Goal: Task Accomplishment & Management: Use online tool/utility

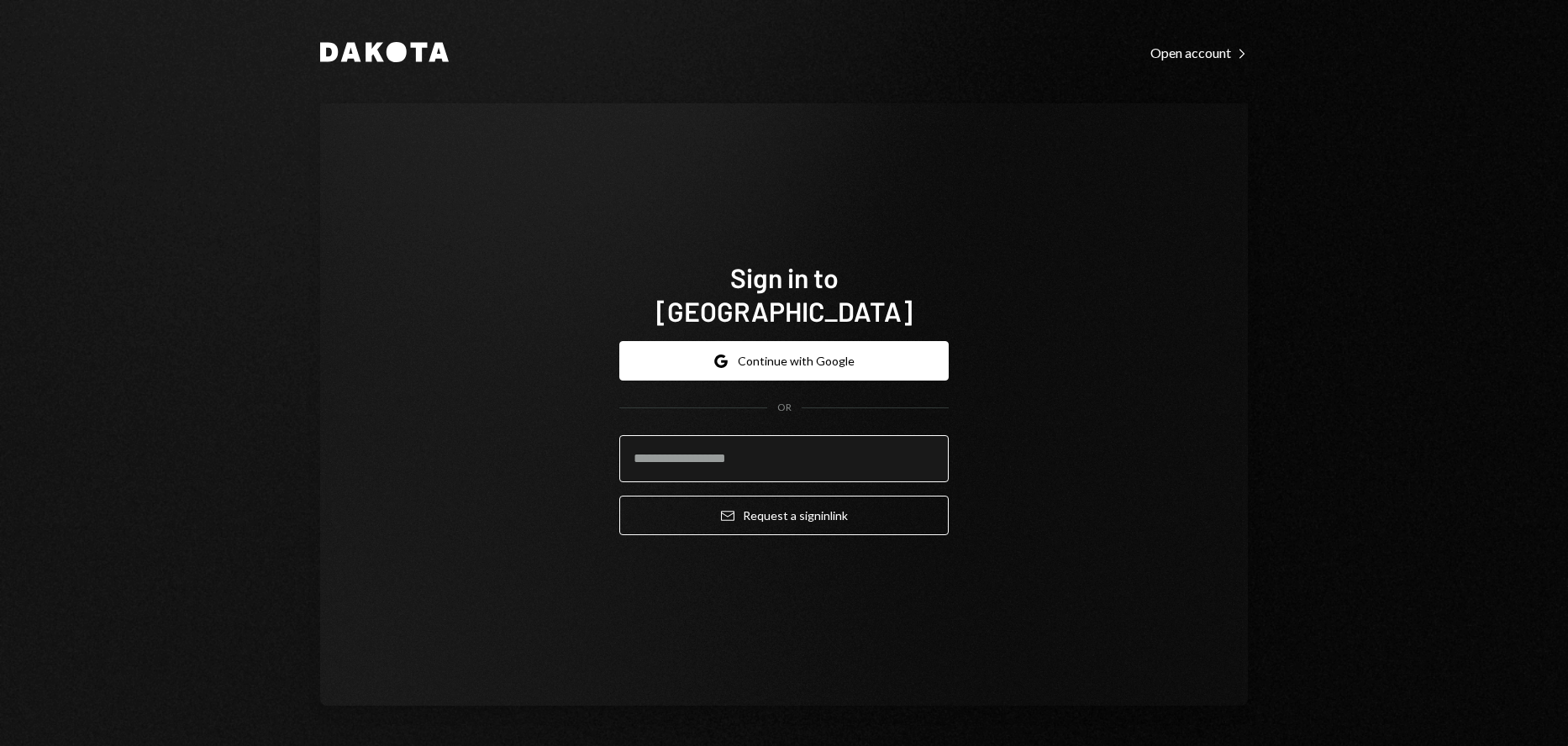
click at [694, 441] on input "email" at bounding box center [784, 459] width 329 height 47
type input "**********"
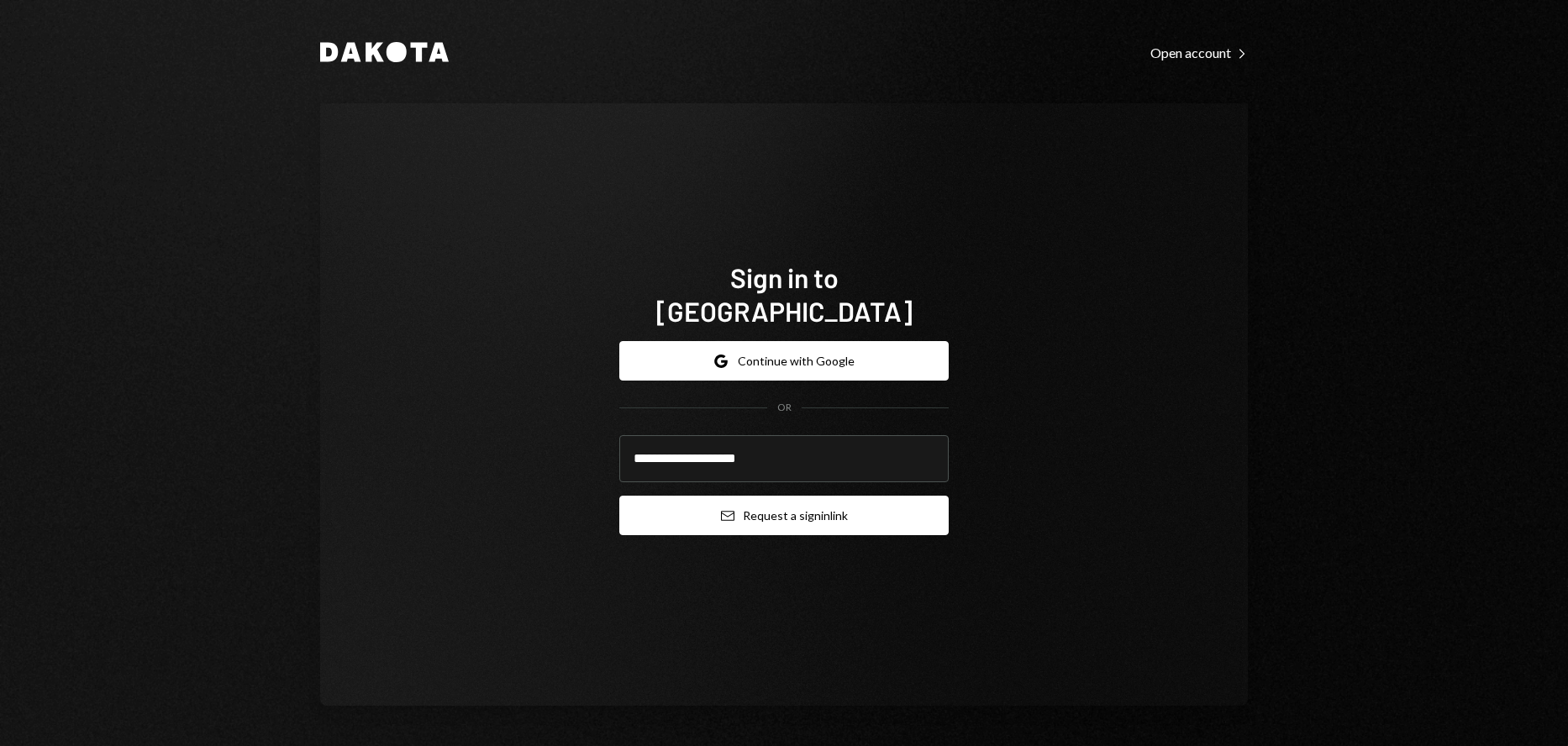
click at [712, 497] on button "Email Request a sign in link" at bounding box center [784, 515] width 329 height 39
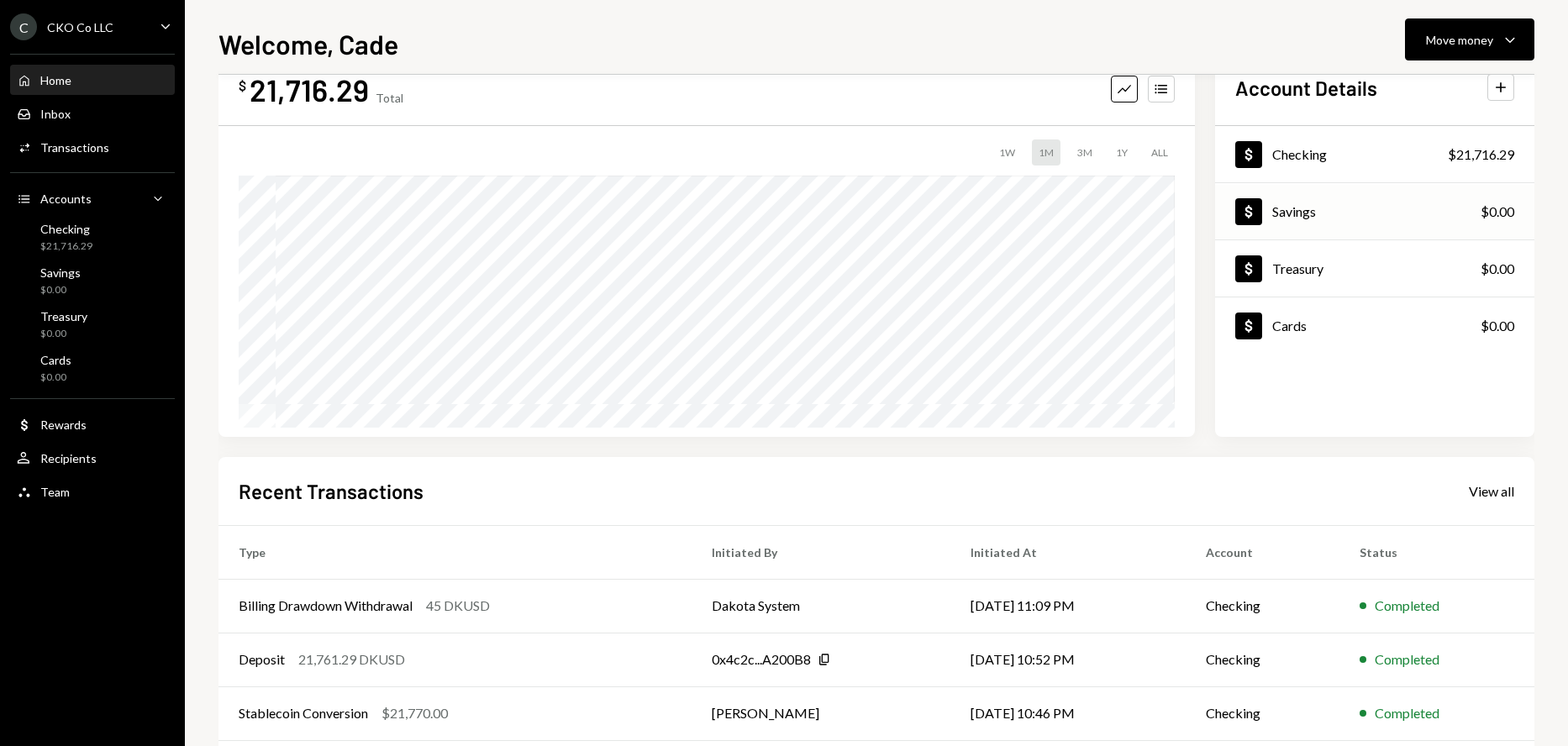
scroll to position [84, 0]
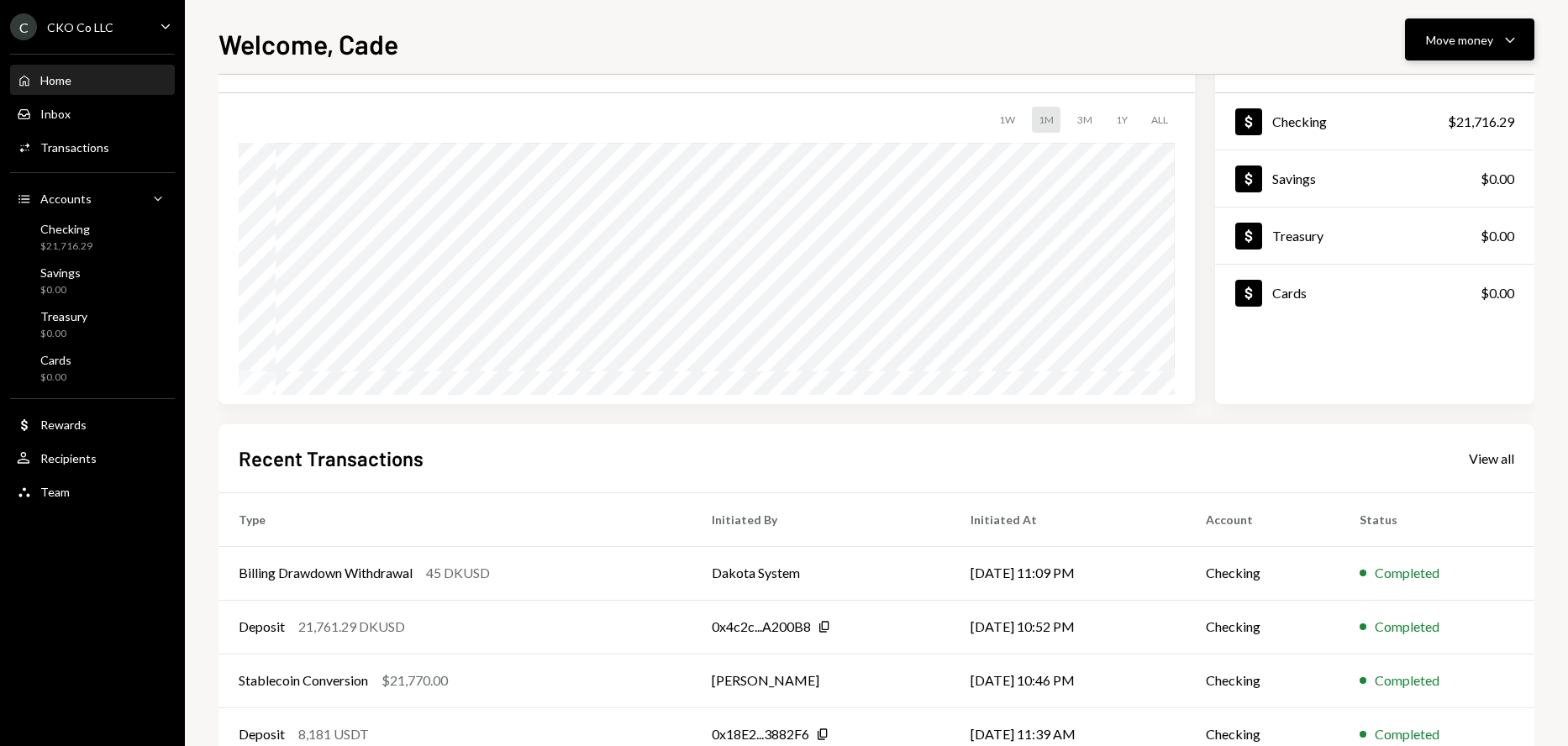
click at [1475, 37] on div "Move money" at bounding box center [1460, 40] width 67 height 18
click at [1388, 170] on div "Deposit Deposit" at bounding box center [1444, 166] width 148 height 18
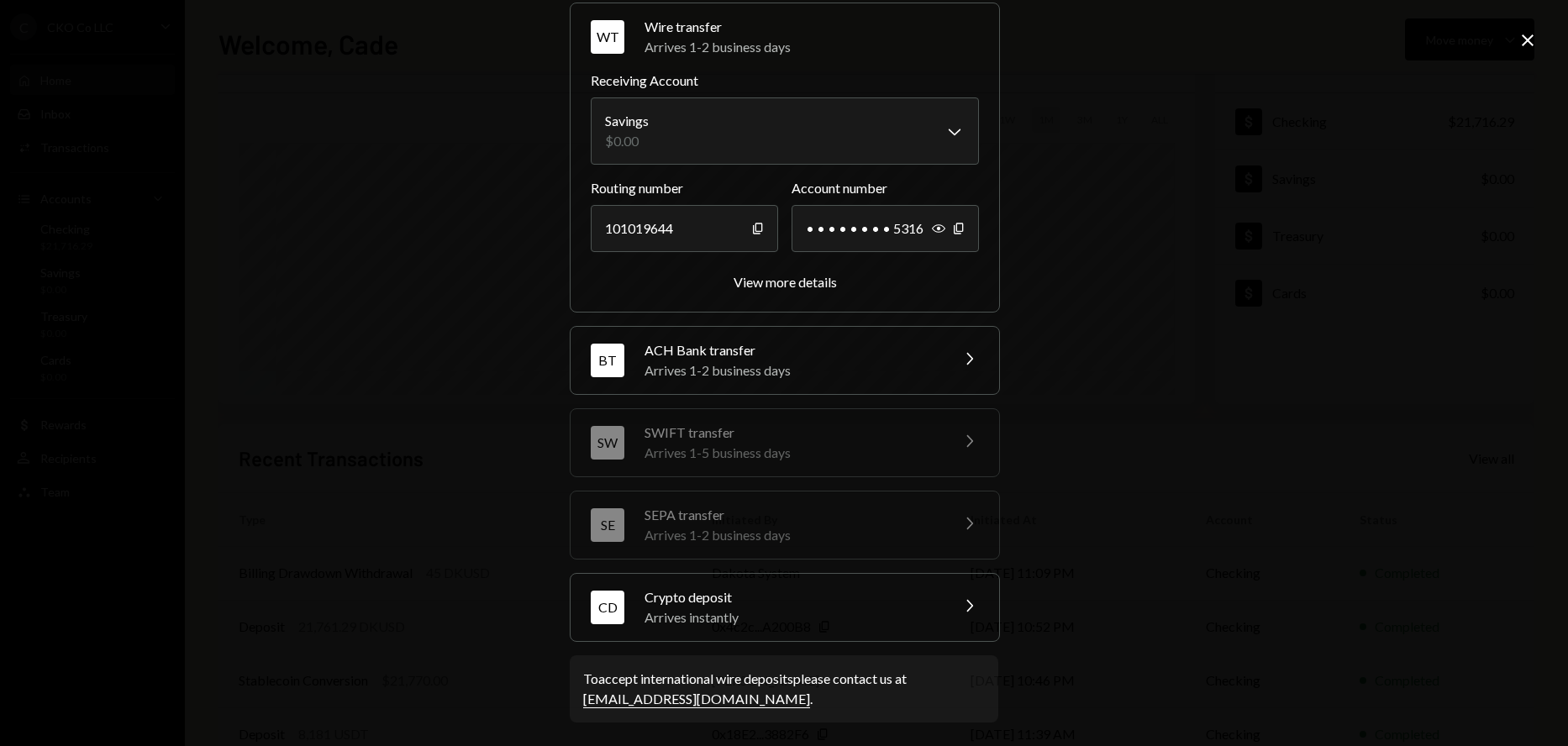
scroll to position [72, 0]
click at [959, 610] on icon "Chevron Right" at bounding box center [969, 602] width 20 height 20
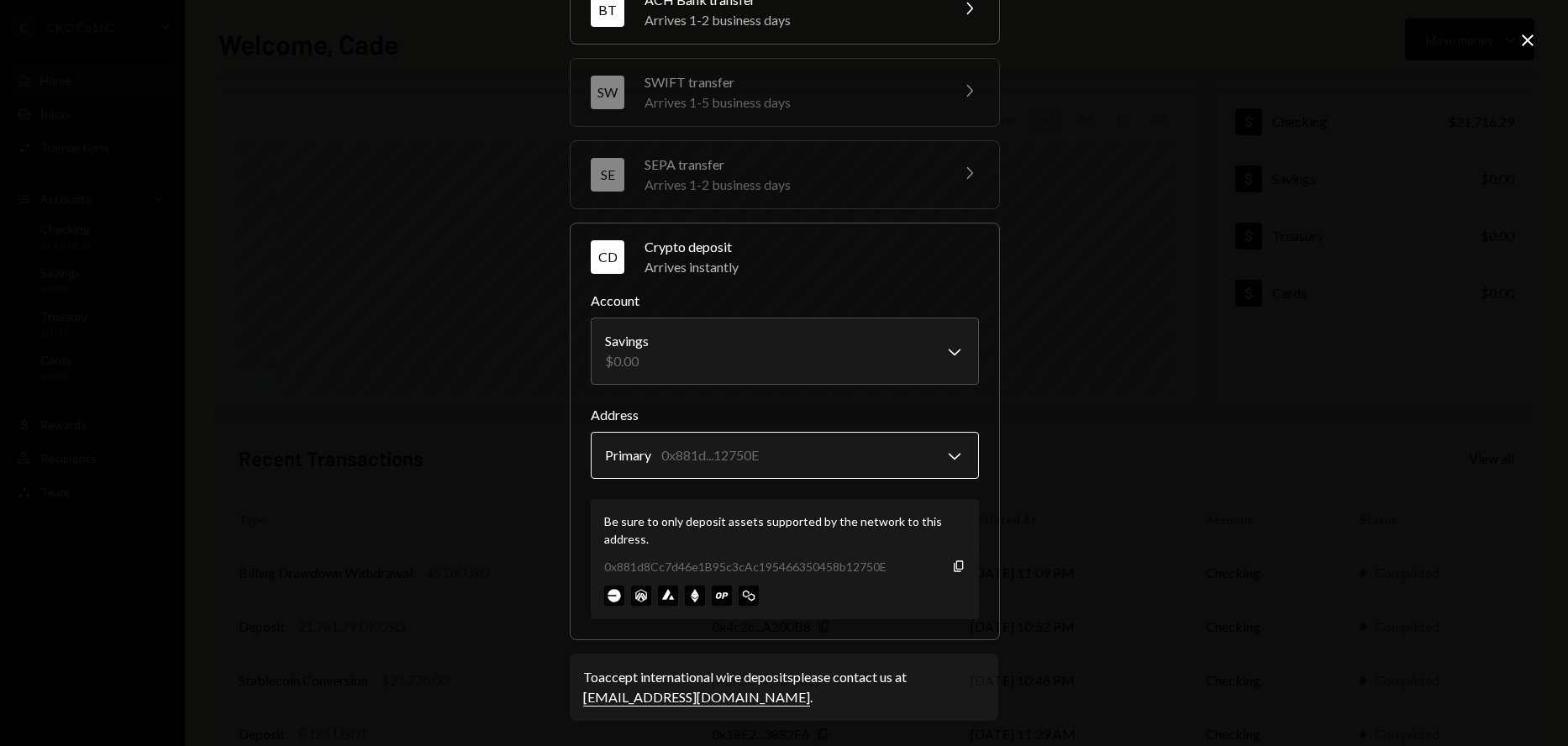
scroll to position [179, 0]
click at [799, 347] on body "C CKO Co LLC Caret Down Home Home Inbox Inbox Activities Transactions Accounts …" at bounding box center [784, 373] width 1568 height 746
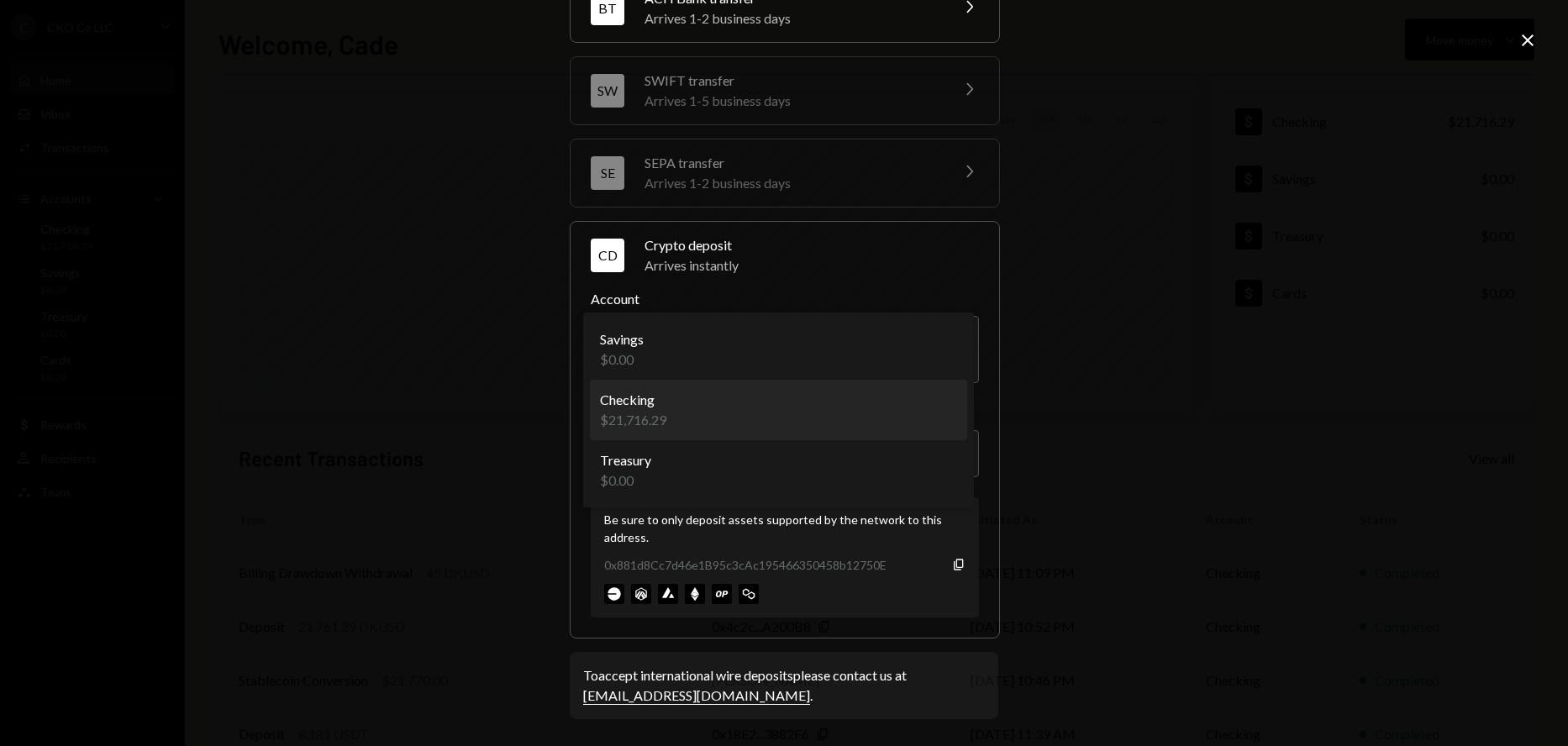
select select "**********"
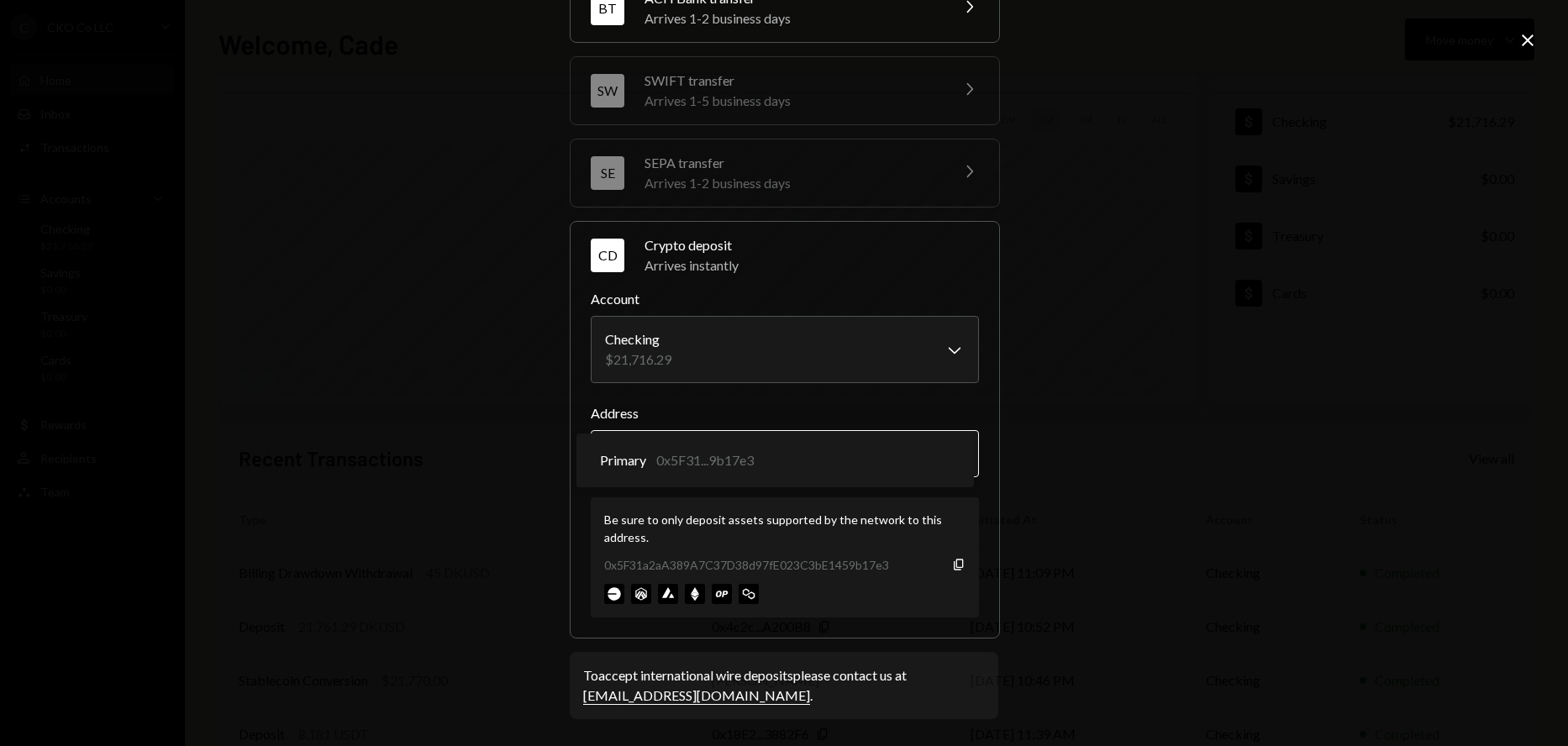
click at [785, 458] on body "C CKO Co LLC Caret Down Home Home Inbox Inbox Activities Transactions Accounts …" at bounding box center [784, 373] width 1568 height 746
click at [955, 562] on icon "Copy" at bounding box center [959, 565] width 14 height 14
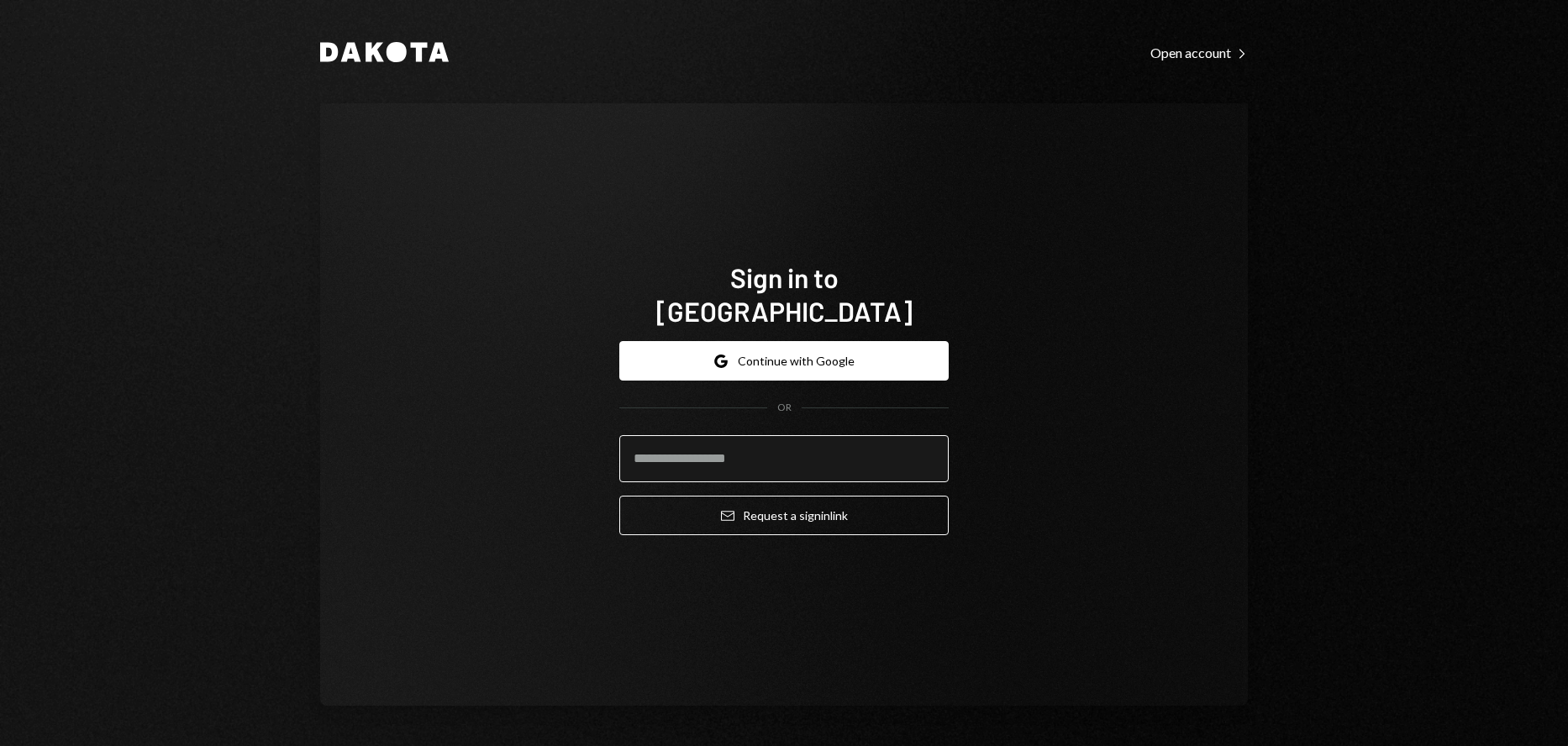
click at [734, 443] on input "email" at bounding box center [784, 459] width 329 height 47
type input "**********"
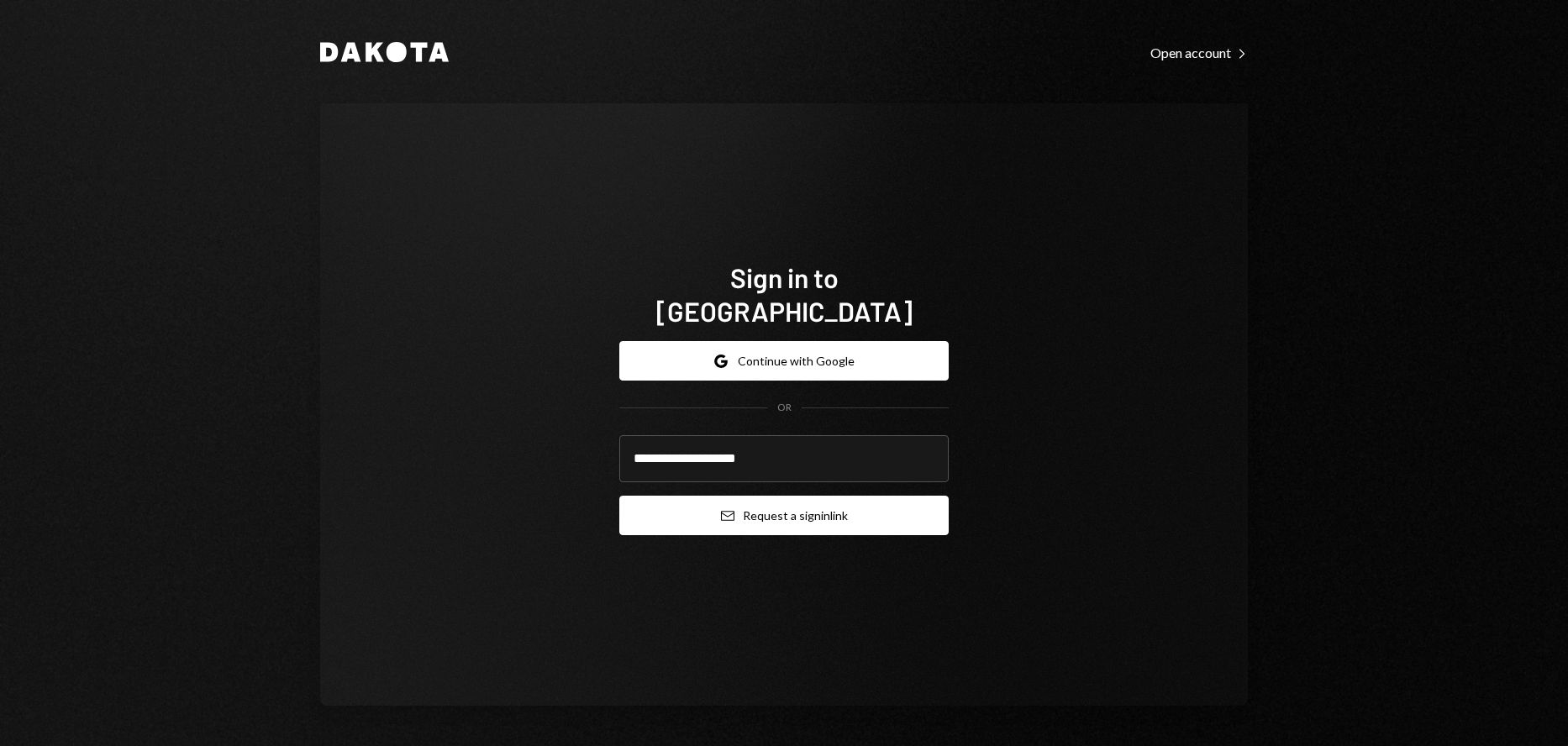
click at [687, 500] on button "Email Request a sign in link" at bounding box center [784, 515] width 329 height 39
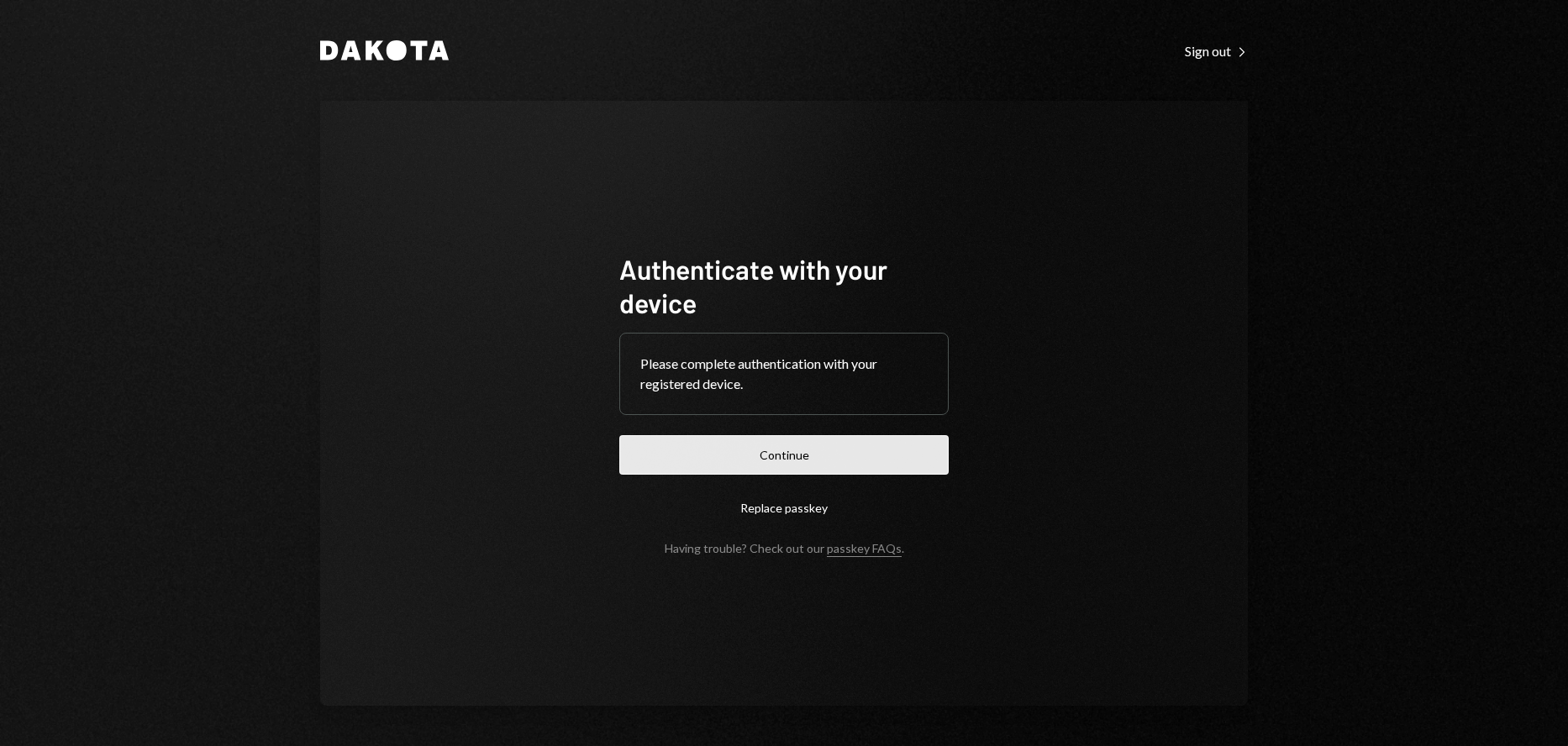
click at [767, 451] on button "Continue" at bounding box center [784, 455] width 329 height 39
click at [753, 455] on button "Continue" at bounding box center [784, 455] width 329 height 39
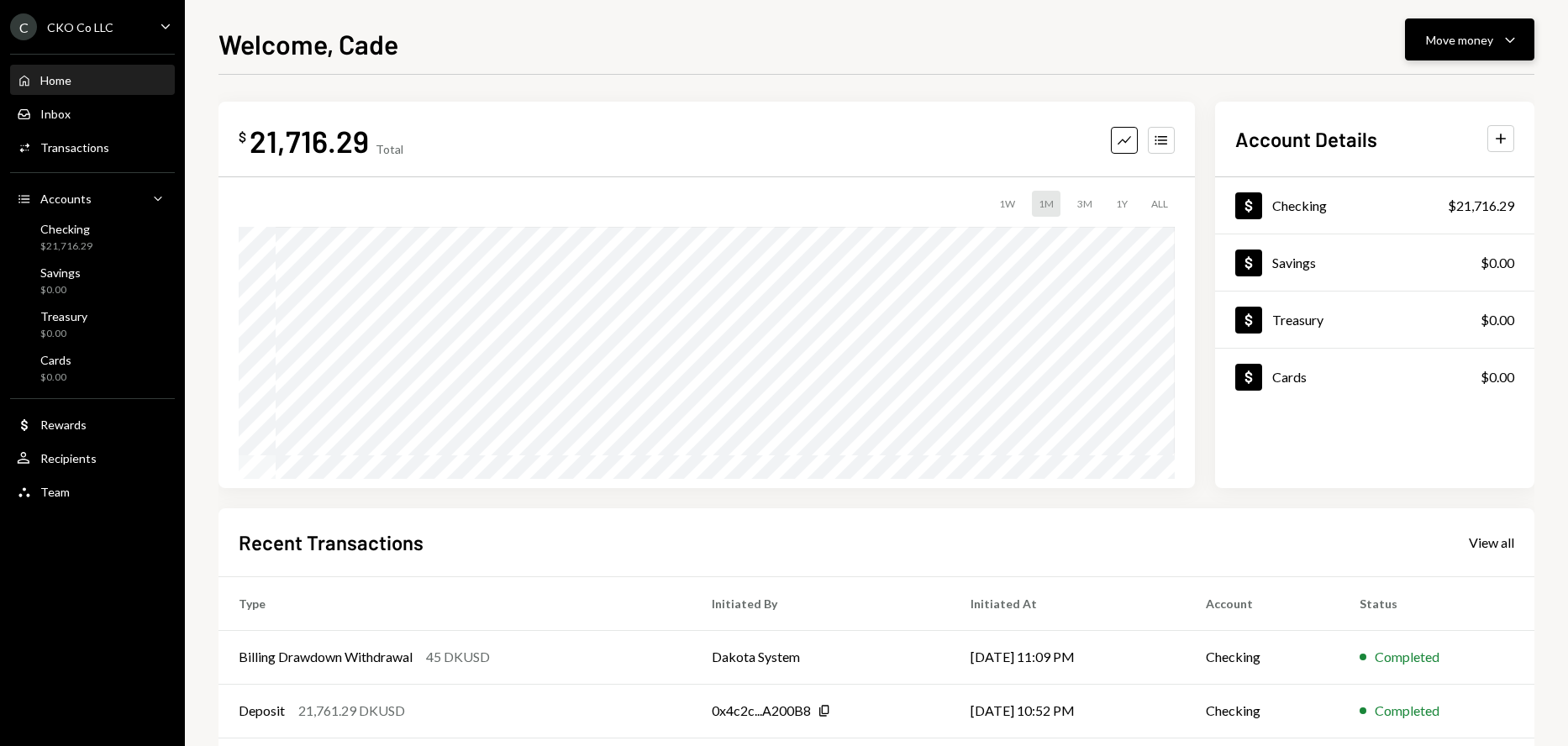
click at [1465, 27] on button "Move money Caret Down" at bounding box center [1468, 39] width 129 height 42
click at [1419, 170] on div "Deposit" at bounding box center [1456, 166] width 122 height 18
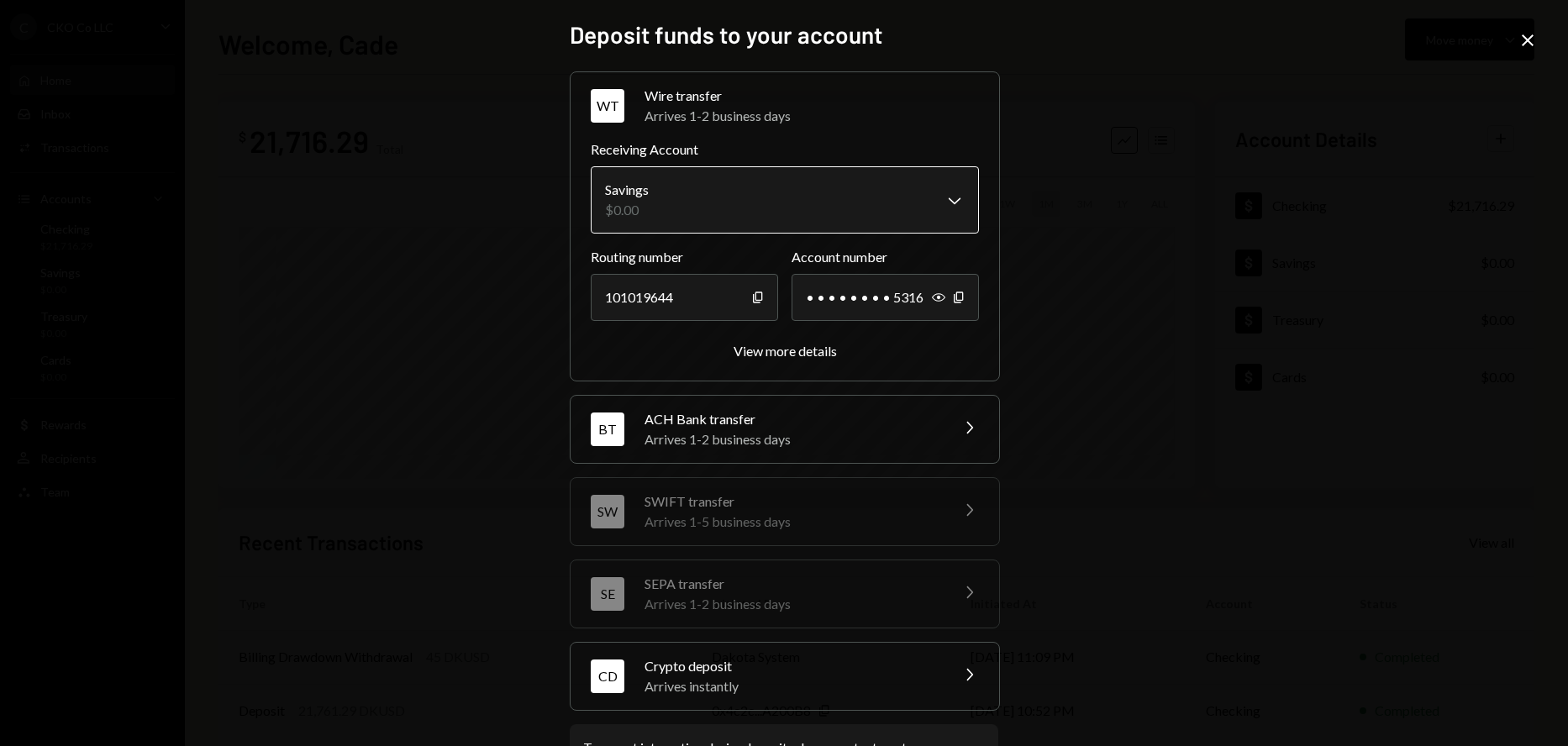
click at [824, 197] on body "C CKO Co LLC Caret Down Home Home Inbox Inbox Activities Transactions Accounts …" at bounding box center [784, 373] width 1568 height 746
click at [938, 677] on div "CD Crypto deposit Arrives instantly Chevron Right" at bounding box center [784, 676] width 429 height 67
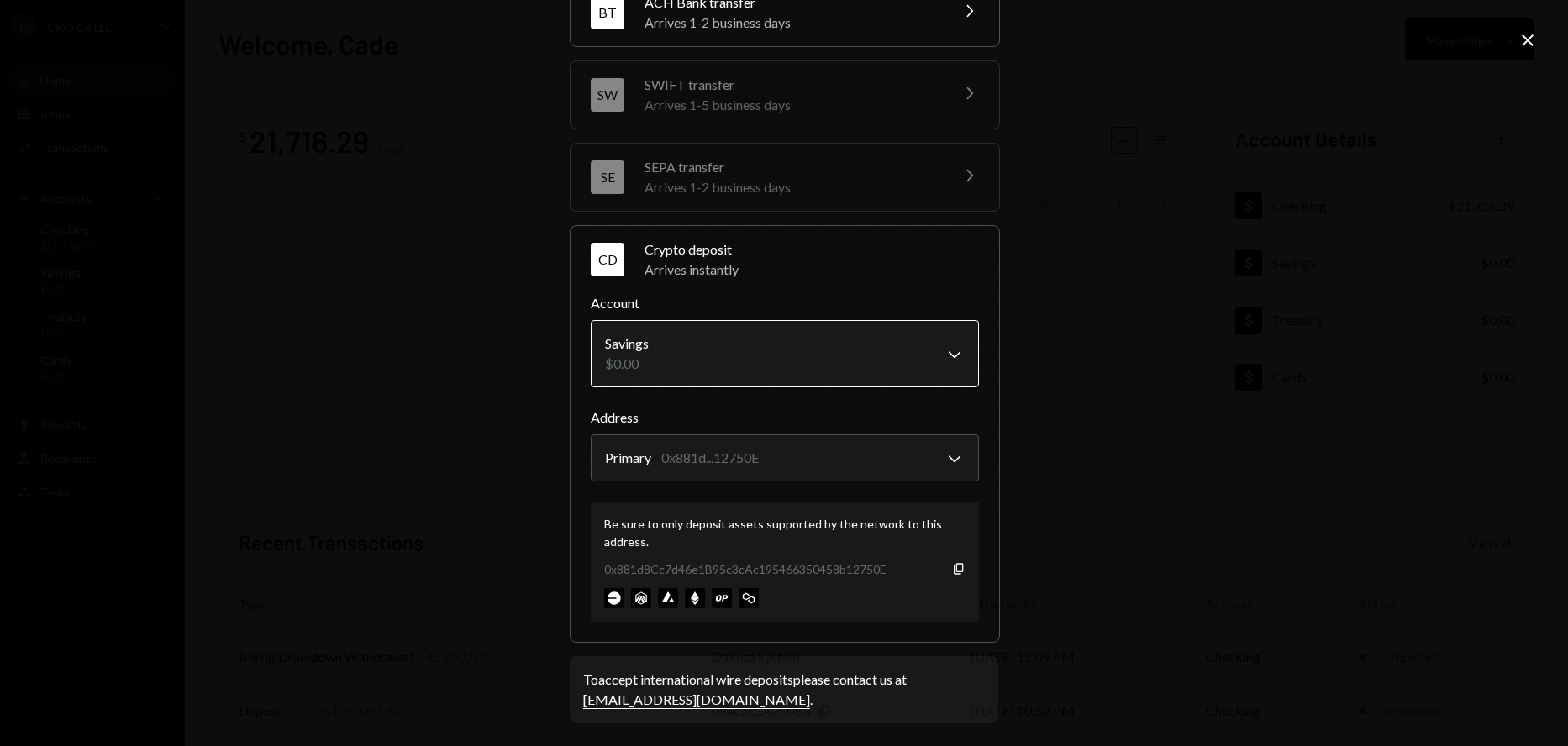
scroll to position [179, 0]
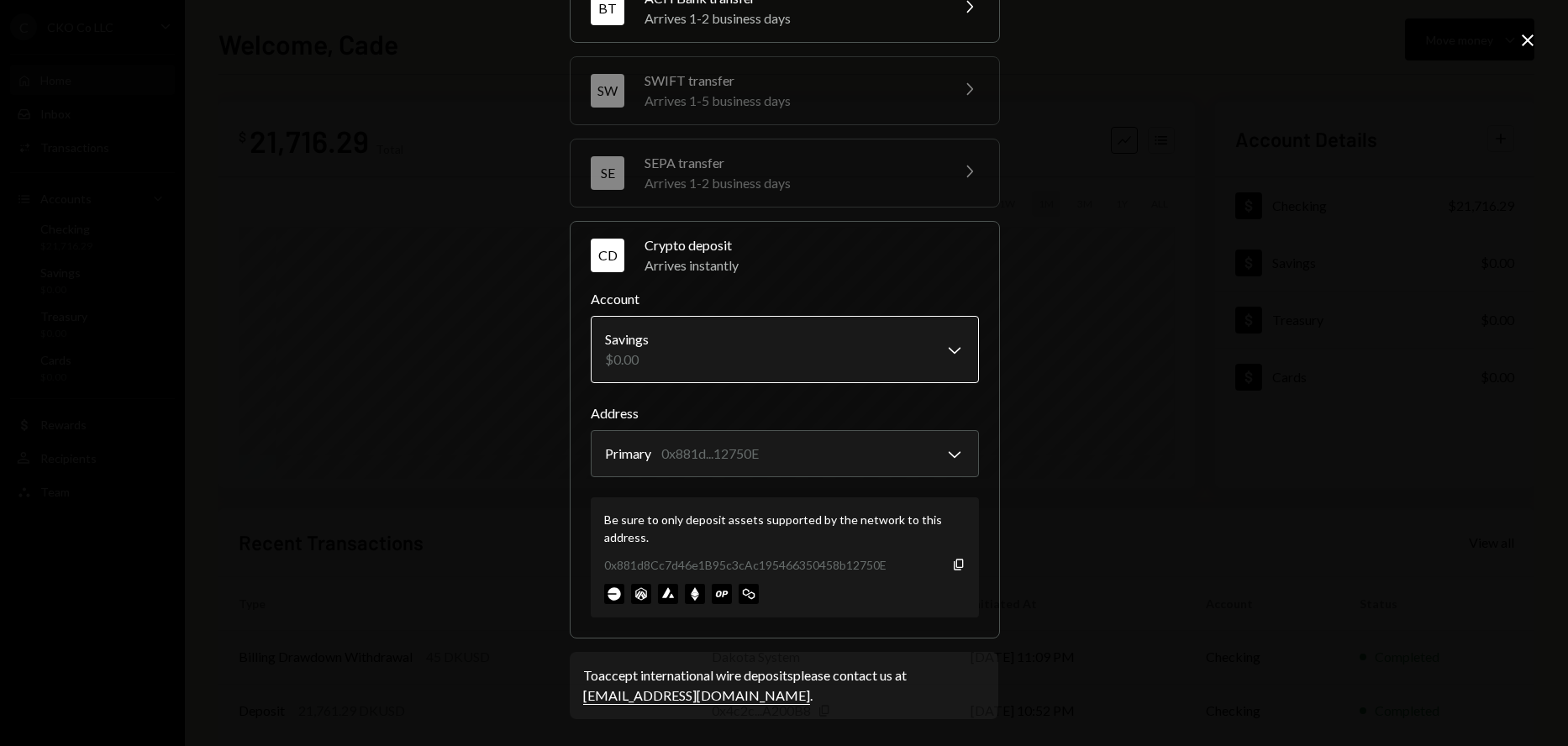
click at [793, 332] on body "C CKO Co LLC Caret Down Home Home Inbox Inbox Activities Transactions Accounts …" at bounding box center [784, 373] width 1568 height 746
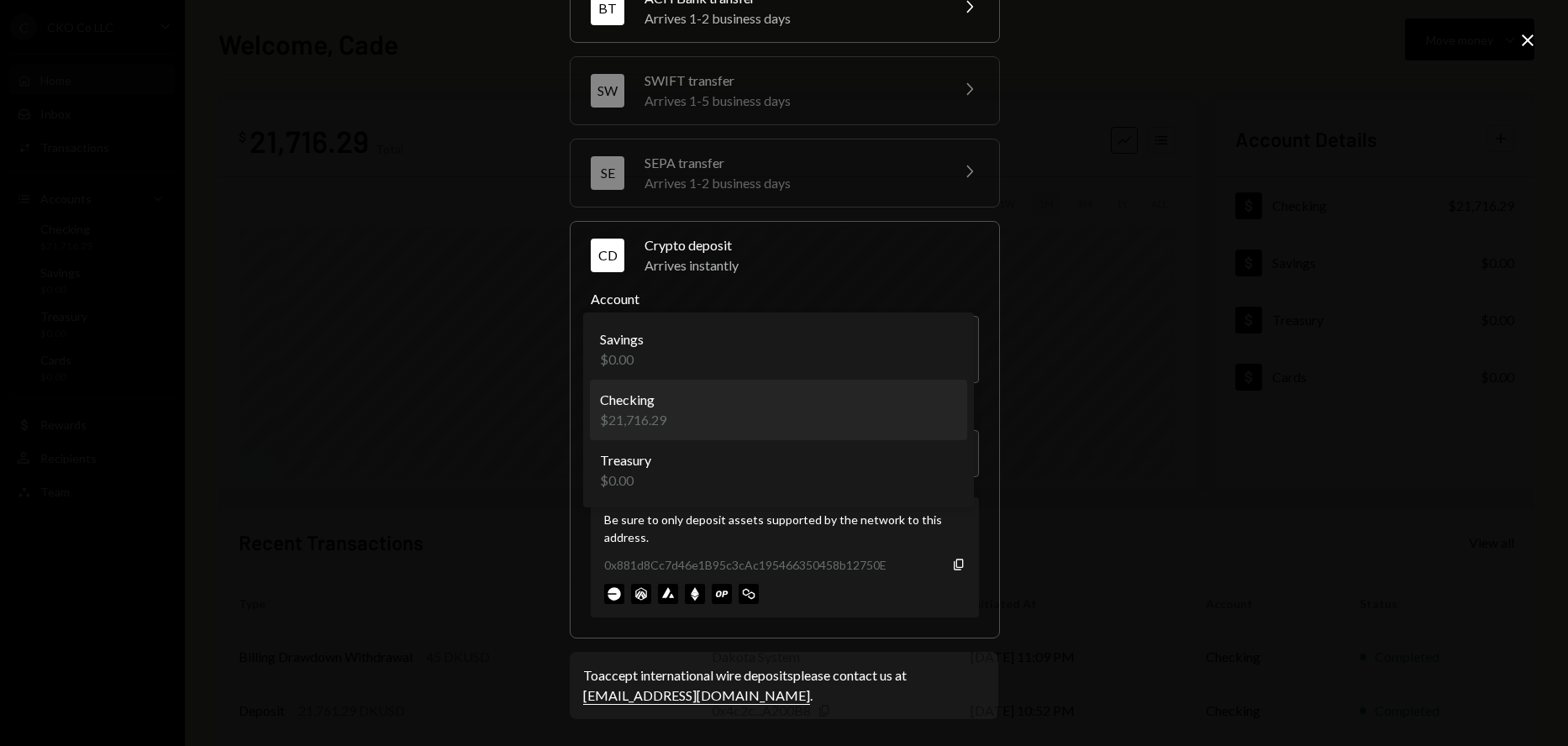
select select "**********"
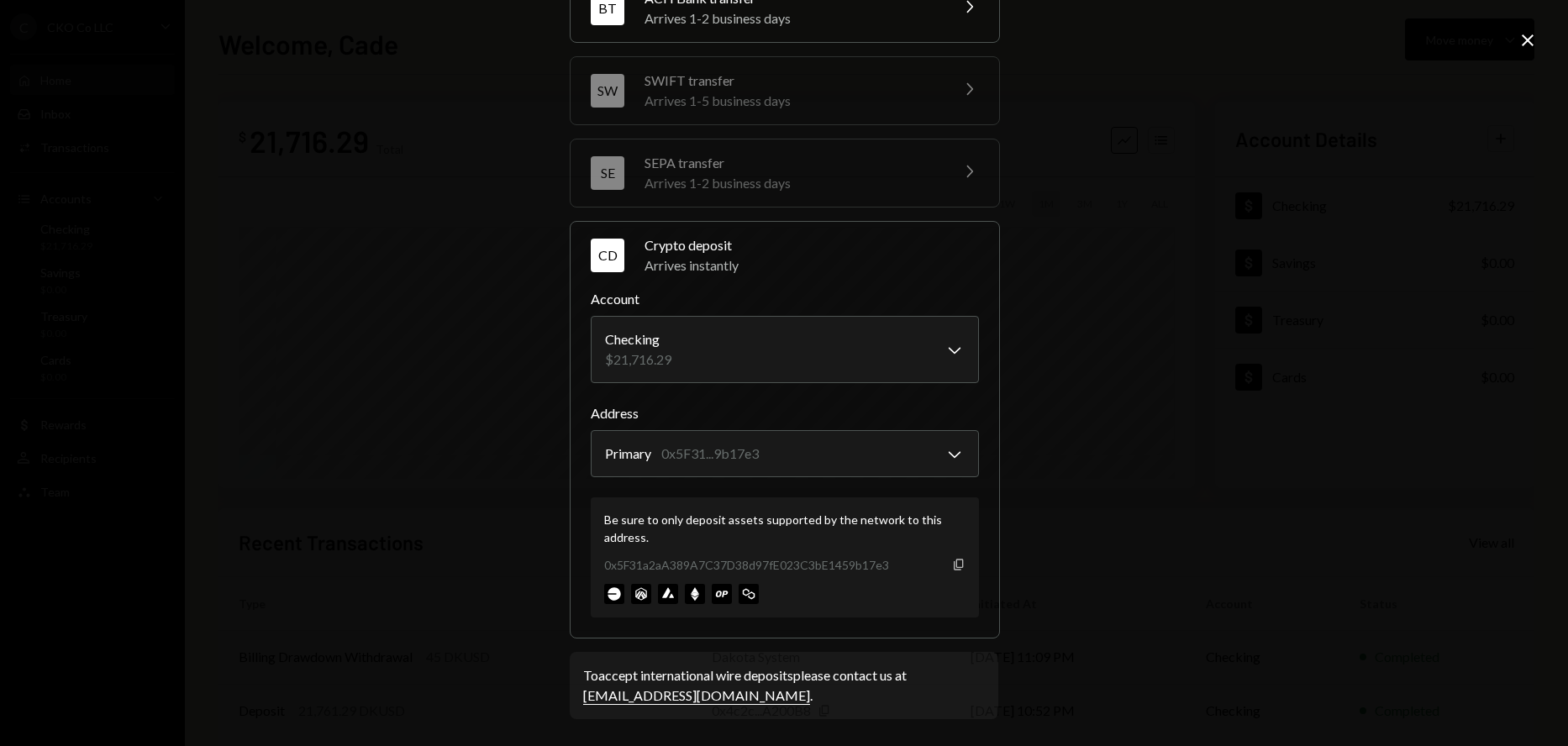
click at [956, 562] on icon "Copy" at bounding box center [959, 565] width 14 height 14
click at [440, 230] on div "**********" at bounding box center [784, 373] width 1568 height 746
click at [1526, 35] on icon "Close" at bounding box center [1528, 40] width 20 height 20
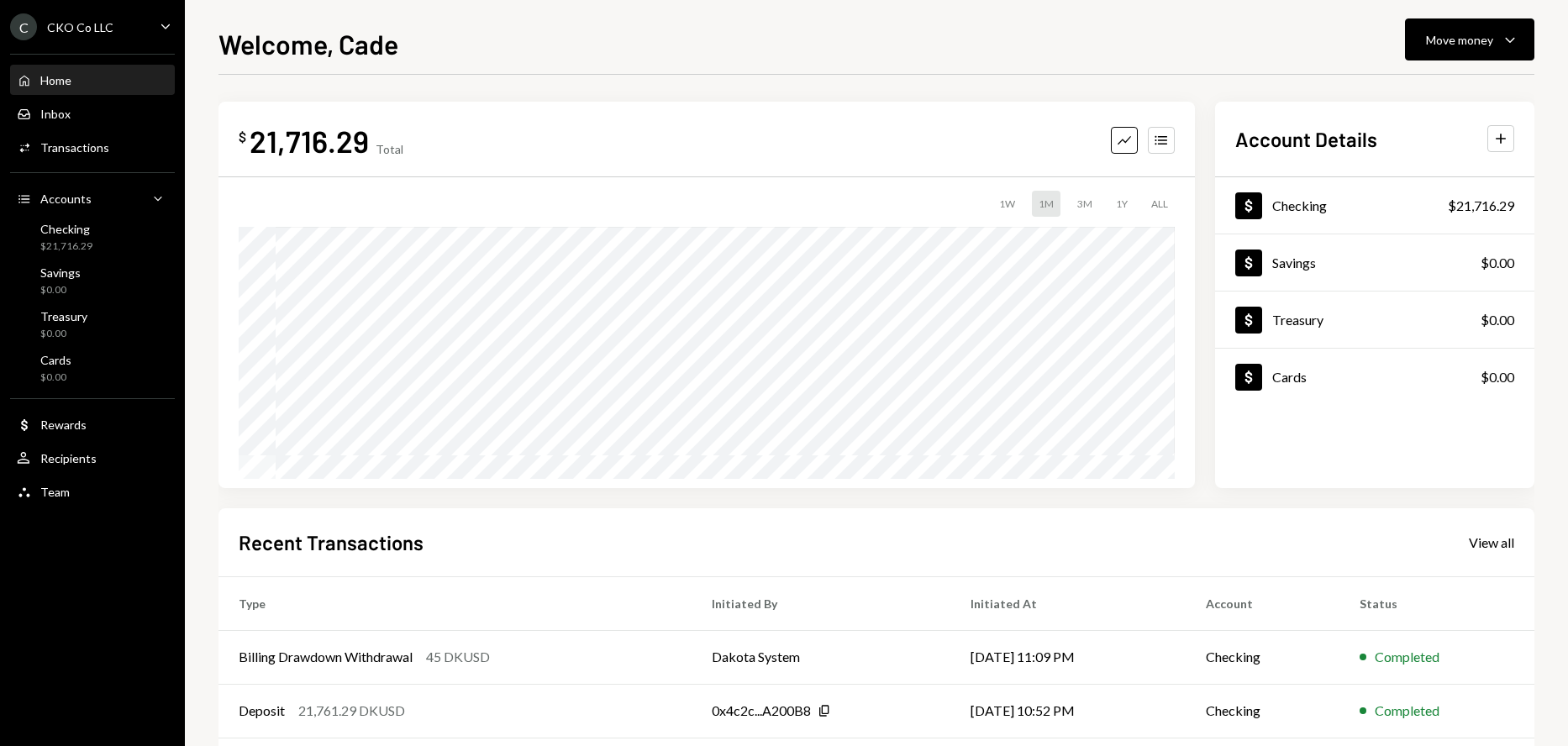
click at [90, 73] on div "Home Home" at bounding box center [92, 80] width 151 height 15
click at [133, 35] on div "C CKO Co LLC Caret Down" at bounding box center [93, 27] width 185 height 27
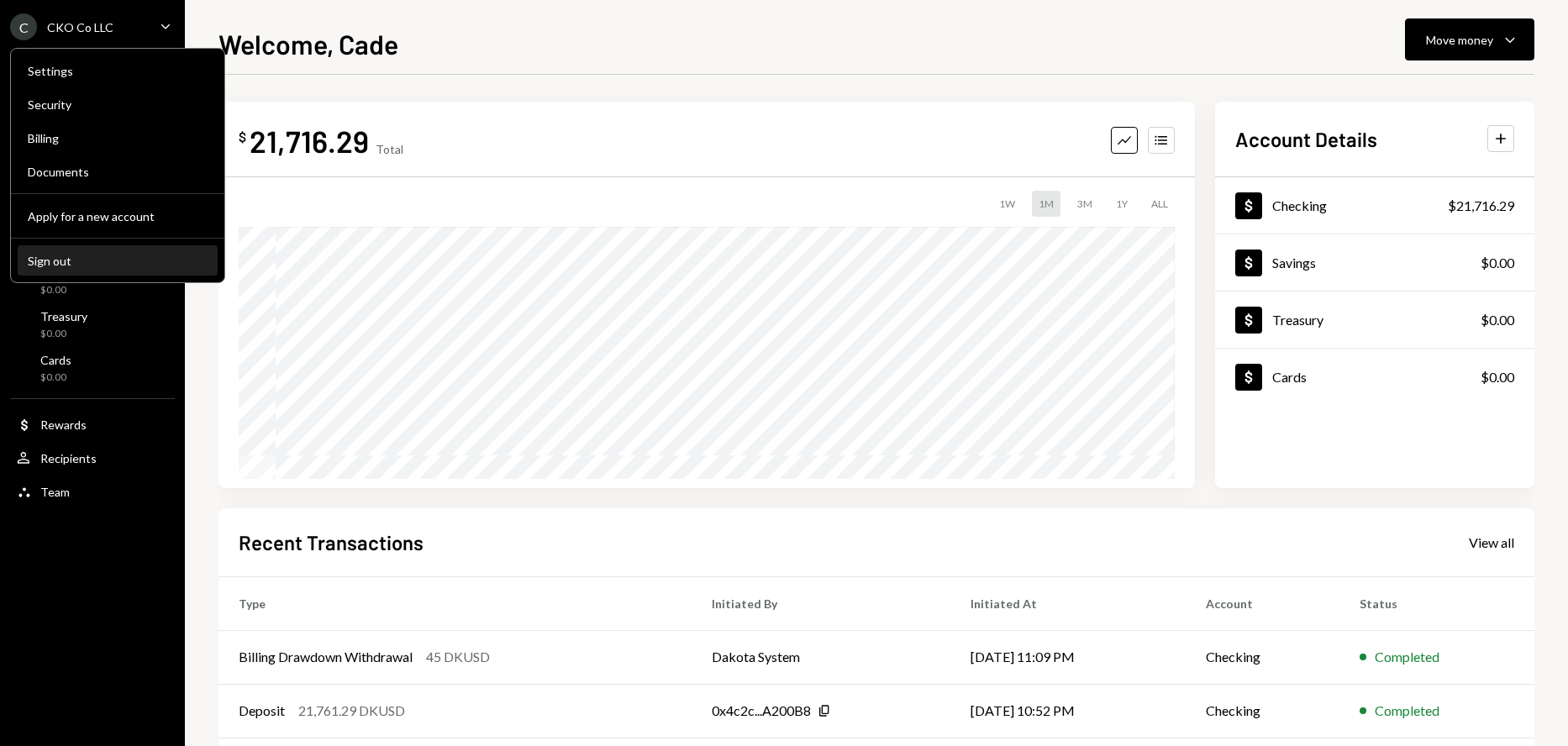
click at [92, 259] on div "Sign out" at bounding box center [117, 260] width 179 height 14
